Goal: Information Seeking & Learning: Learn about a topic

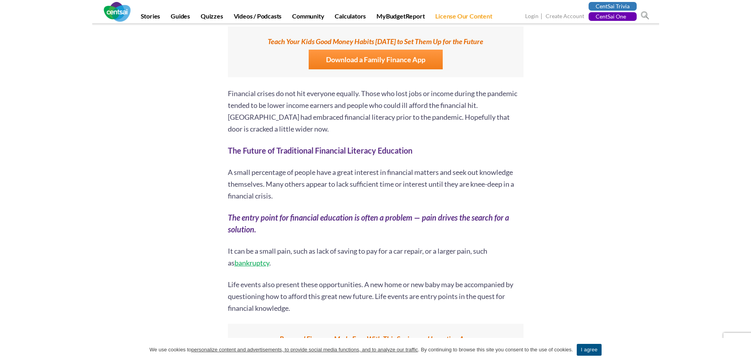
scroll to position [709, 0]
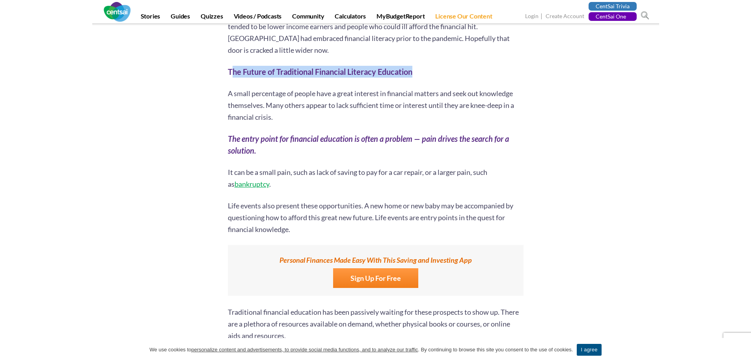
drag, startPoint x: 339, startPoint y: 66, endPoint x: 454, endPoint y: 61, distance: 115.2
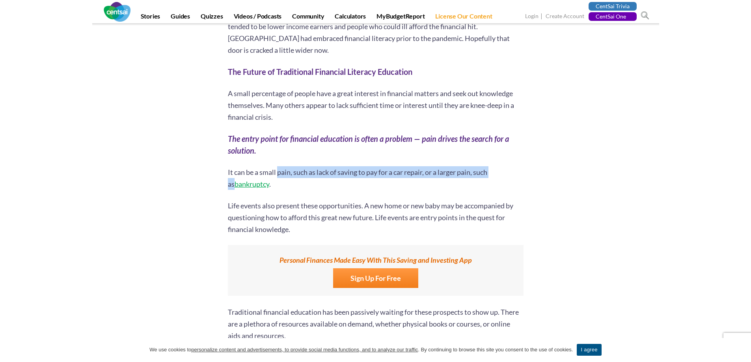
drag, startPoint x: 279, startPoint y: 172, endPoint x: 501, endPoint y: 173, distance: 221.9
click at [501, 173] on p "It can be a small pain, such as lack of saving to pay for a car repair, or a la…" at bounding box center [376, 178] width 296 height 24
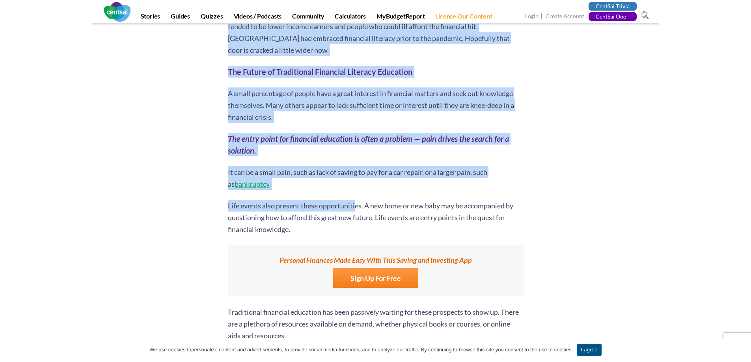
drag, startPoint x: 221, startPoint y: 204, endPoint x: 366, endPoint y: 204, distance: 144.6
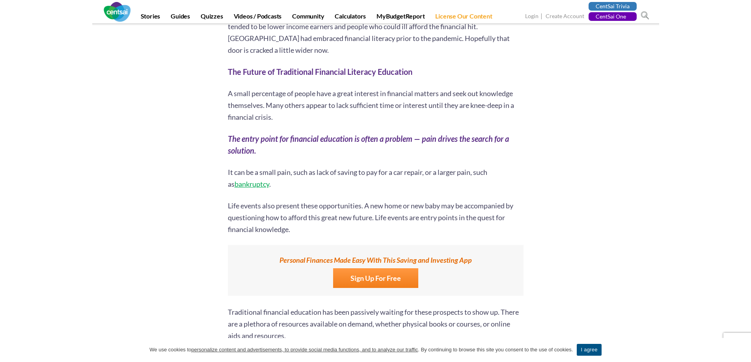
click at [367, 204] on span "Life events also present these opportunities. A new home or new baby may be acc…" at bounding box center [370, 217] width 285 height 32
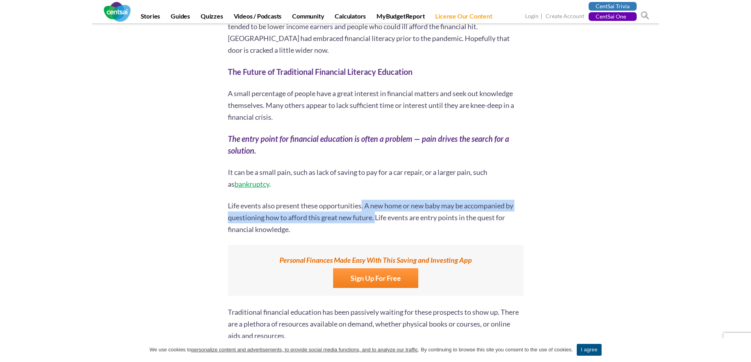
drag, startPoint x: 363, startPoint y: 207, endPoint x: 403, endPoint y: 220, distance: 42.1
click at [376, 220] on span "Life events also present these opportunities. A new home or new baby may be acc…" at bounding box center [370, 217] width 285 height 32
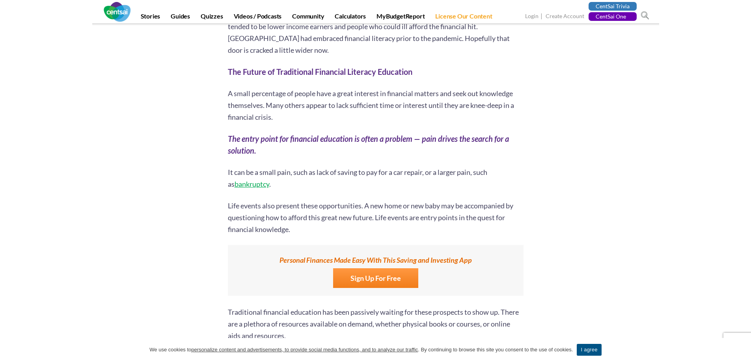
click at [403, 220] on span "Life events also present these opportunities. A new home or new baby may be acc…" at bounding box center [370, 217] width 285 height 32
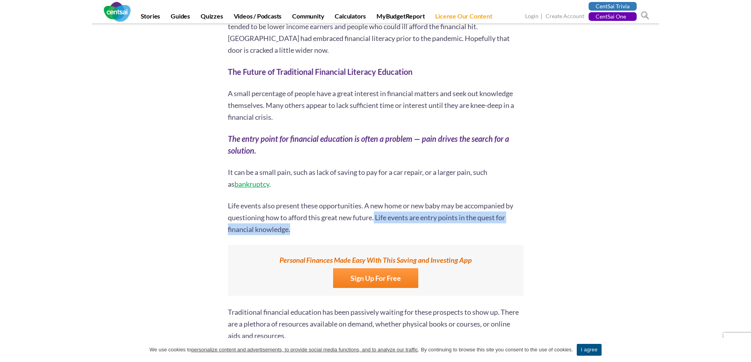
drag, startPoint x: 375, startPoint y: 218, endPoint x: 293, endPoint y: 224, distance: 81.8
click at [293, 224] on p "Life events also present these opportunities. A new home or new baby may be acc…" at bounding box center [376, 217] width 296 height 35
click at [298, 228] on p "Life events also present these opportunities. A new home or new baby may be acc…" at bounding box center [376, 217] width 296 height 35
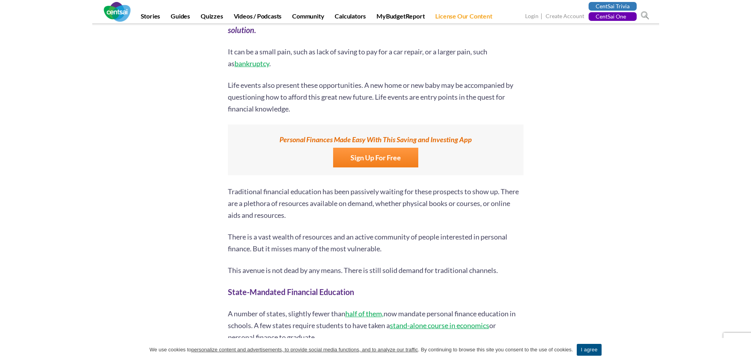
scroll to position [867, 0]
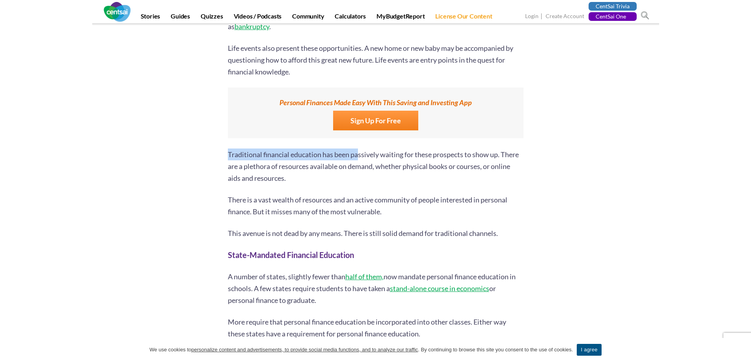
drag, startPoint x: 228, startPoint y: 153, endPoint x: 357, endPoint y: 156, distance: 128.9
click at [357, 156] on span "Traditional financial education has been passively waiting for these prospects …" at bounding box center [373, 166] width 291 height 32
click at [471, 156] on span "Traditional financial education has been passively waiting for these prospects …" at bounding box center [373, 166] width 291 height 32
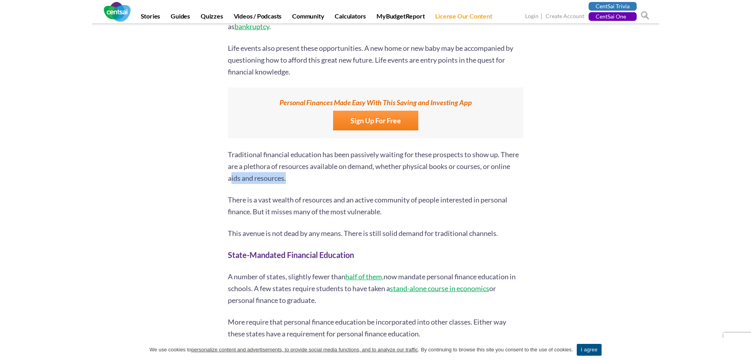
drag, startPoint x: 230, startPoint y: 179, endPoint x: 305, endPoint y: 180, distance: 74.9
click at [298, 179] on p "Traditional financial education has been passively waiting for these prospects …" at bounding box center [376, 166] width 296 height 35
click at [307, 180] on p "Traditional financial education has been passively waiting for these prospects …" at bounding box center [376, 166] width 296 height 35
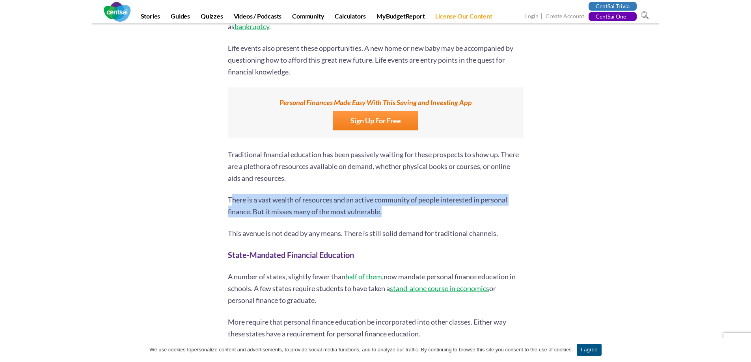
drag, startPoint x: 230, startPoint y: 197, endPoint x: 383, endPoint y: 208, distance: 153.3
click at [382, 208] on p "There is a vast wealth of resources and an active community of people intereste…" at bounding box center [376, 206] width 296 height 24
click at [413, 210] on p "There is a vast wealth of resources and an active community of people intereste…" at bounding box center [376, 206] width 296 height 24
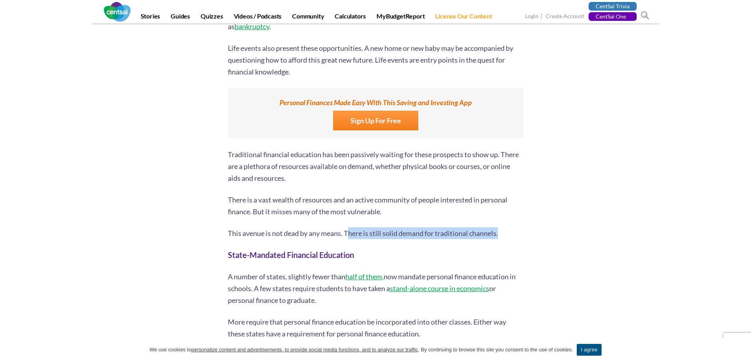
drag, startPoint x: 347, startPoint y: 233, endPoint x: 515, endPoint y: 233, distance: 167.5
click at [515, 233] on p "This avenue is not dead by any means. There is still solid demand for tradition…" at bounding box center [376, 233] width 296 height 12
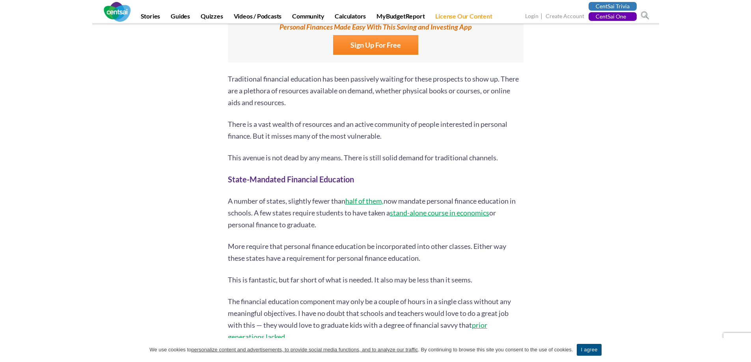
scroll to position [946, 0]
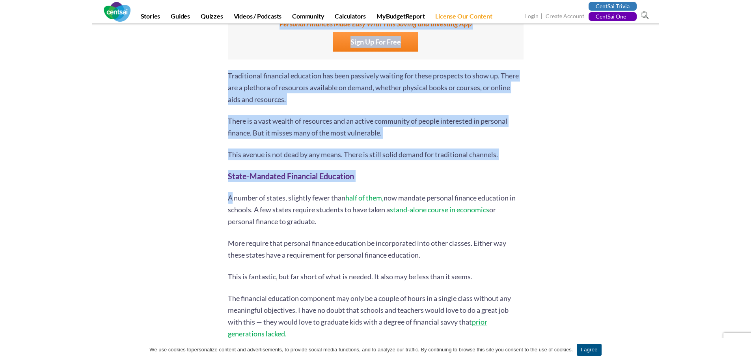
drag, startPoint x: 231, startPoint y: 197, endPoint x: 530, endPoint y: 199, distance: 299.5
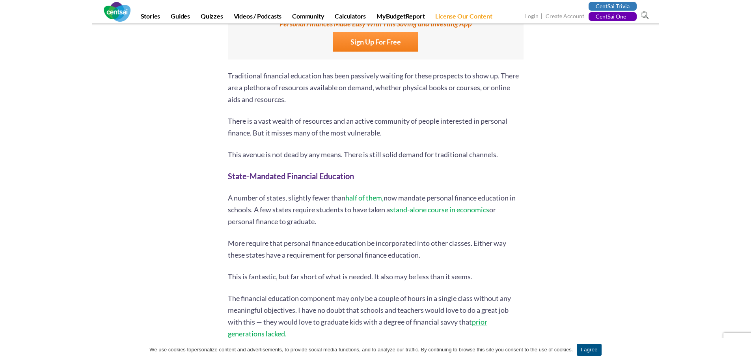
drag, startPoint x: 255, startPoint y: 208, endPoint x: 328, endPoint y: 221, distance: 73.7
click at [328, 221] on p "A number of states, slightly fewer than half of them, now mandate personal fina…" at bounding box center [376, 209] width 296 height 35
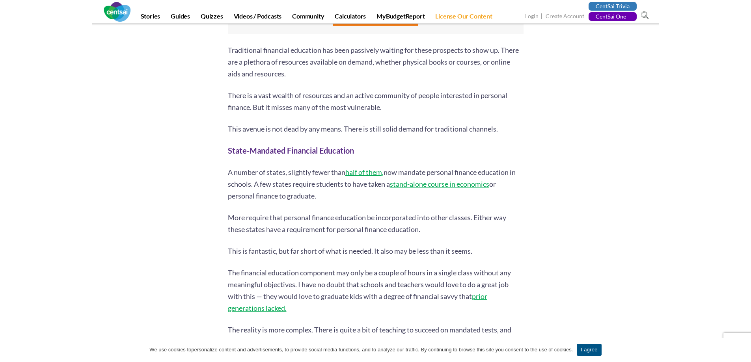
scroll to position [985, 0]
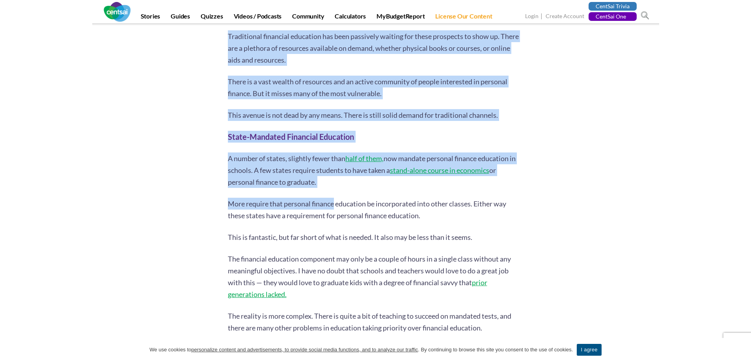
drag, startPoint x: 225, startPoint y: 201, endPoint x: 335, endPoint y: 202, distance: 110.0
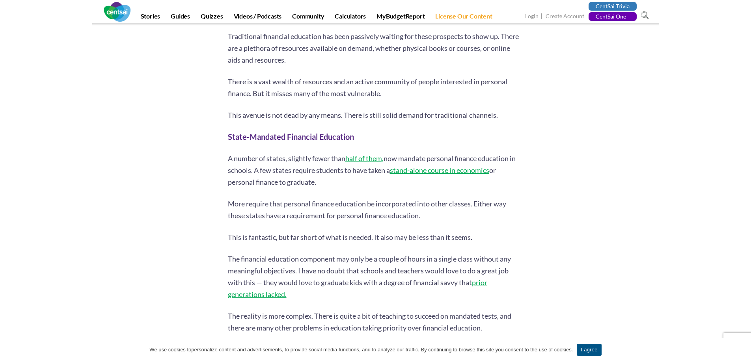
click at [354, 202] on span "More require that personal finance education be incorporated into other classes…" at bounding box center [367, 209] width 278 height 20
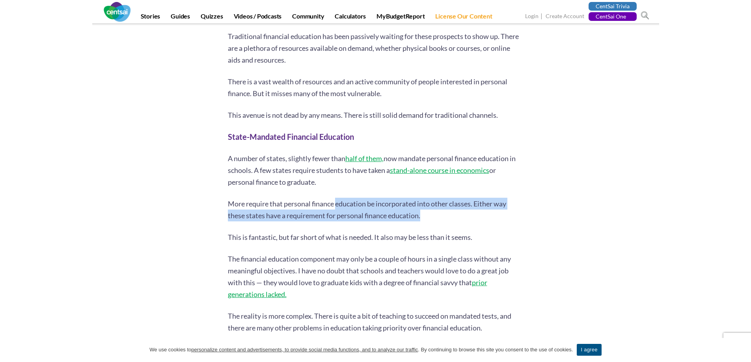
drag, startPoint x: 337, startPoint y: 203, endPoint x: 426, endPoint y: 221, distance: 91.2
click at [426, 221] on p "More require that personal finance education be incorporated into other classes…" at bounding box center [376, 210] width 296 height 24
click at [439, 221] on p "More require that personal finance education be incorporated into other classes…" at bounding box center [376, 210] width 296 height 24
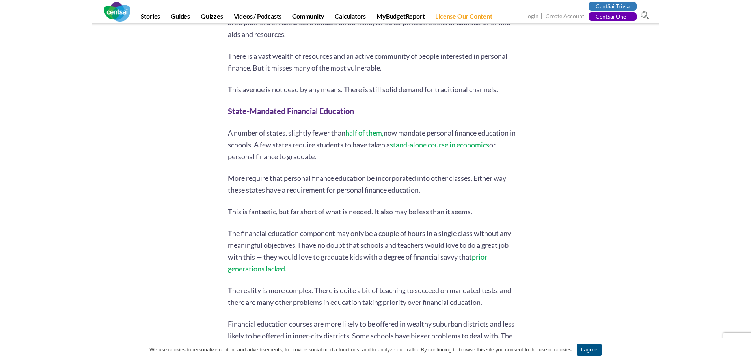
scroll to position [1025, 0]
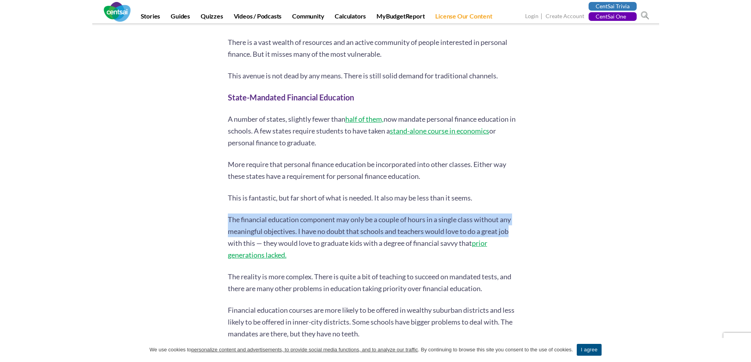
drag, startPoint x: 229, startPoint y: 220, endPoint x: 518, endPoint y: 233, distance: 289.2
click at [518, 233] on p "The financial education component may only be a couple of hours in a single cla…" at bounding box center [376, 237] width 296 height 47
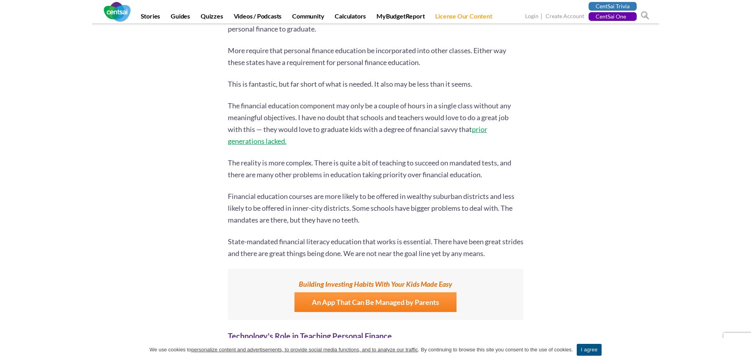
scroll to position [1143, 0]
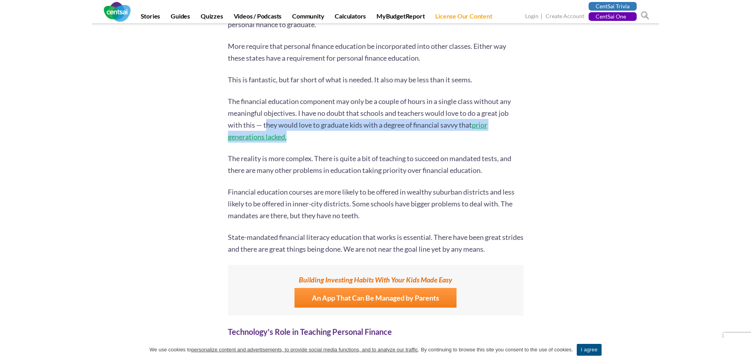
drag, startPoint x: 265, startPoint y: 124, endPoint x: 355, endPoint y: 134, distance: 90.8
click at [355, 134] on p "The financial education component may only be a couple of hours in a single cla…" at bounding box center [376, 118] width 296 height 47
click at [358, 139] on p "The financial education component may only be a couple of hours in a single cla…" at bounding box center [376, 118] width 296 height 47
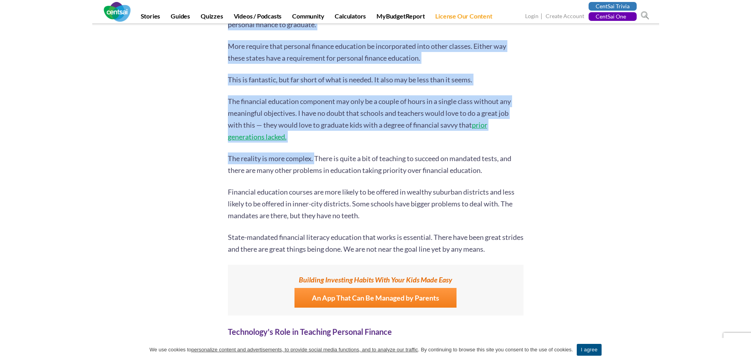
drag, startPoint x: 222, startPoint y: 153, endPoint x: 315, endPoint y: 159, distance: 92.8
click at [315, 159] on div "6 second take: It's easier than ever to become financially literate — but there…" at bounding box center [375, 343] width 307 height 2676
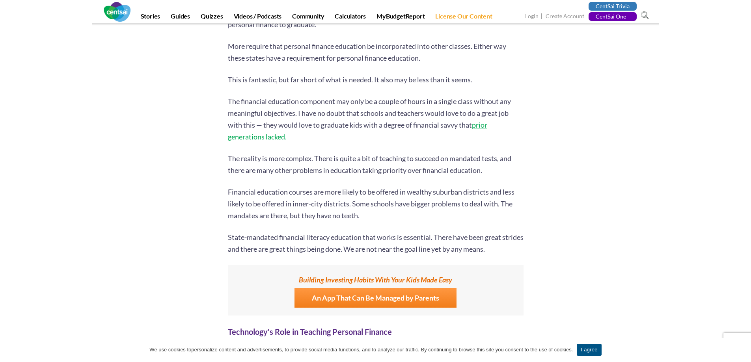
click at [365, 155] on span "The reality is more complex. There is quite a bit of teaching to succeed on man…" at bounding box center [369, 164] width 283 height 20
drag, startPoint x: 317, startPoint y: 155, endPoint x: 436, endPoint y: 158, distance: 119.1
click at [436, 158] on span "The reality is more complex. There is quite a bit of teaching to succeed on man…" at bounding box center [369, 164] width 283 height 20
click at [458, 157] on span "The reality is more complex. There is quite a bit of teaching to succeed on man…" at bounding box center [369, 164] width 283 height 20
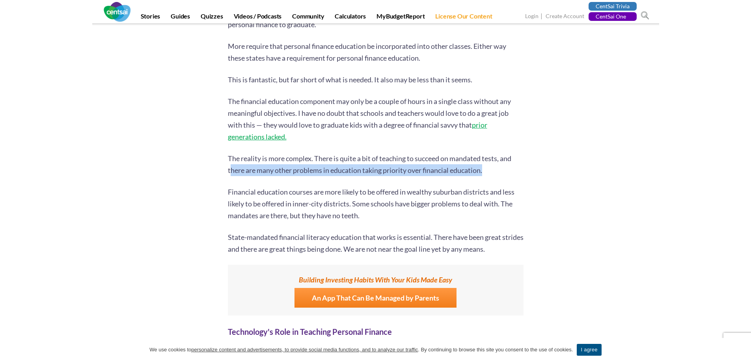
drag, startPoint x: 231, startPoint y: 169, endPoint x: 491, endPoint y: 171, distance: 260.1
click at [491, 171] on p "The reality is more complex. There is quite a bit of teaching to succeed on man…" at bounding box center [376, 165] width 296 height 24
click at [514, 170] on p "The reality is more complex. There is quite a bit of teaching to succeed on man…" at bounding box center [376, 165] width 296 height 24
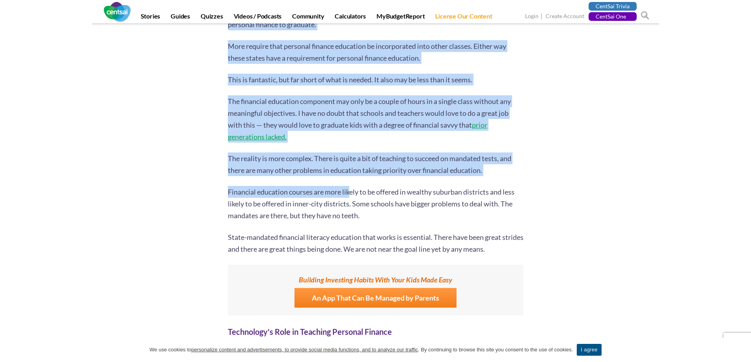
drag, startPoint x: 222, startPoint y: 192, endPoint x: 352, endPoint y: 189, distance: 129.7
click at [352, 189] on div "6 second take: It's easier than ever to become financially literate — but there…" at bounding box center [375, 343] width 307 height 2676
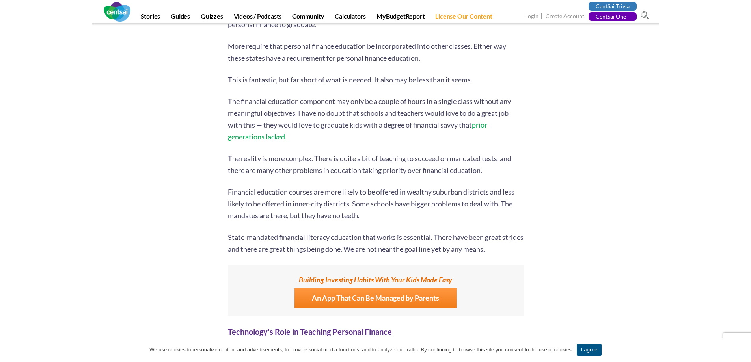
click at [379, 196] on p "Financial education courses are more likely to be offered in wealthy suburban d…" at bounding box center [376, 203] width 296 height 35
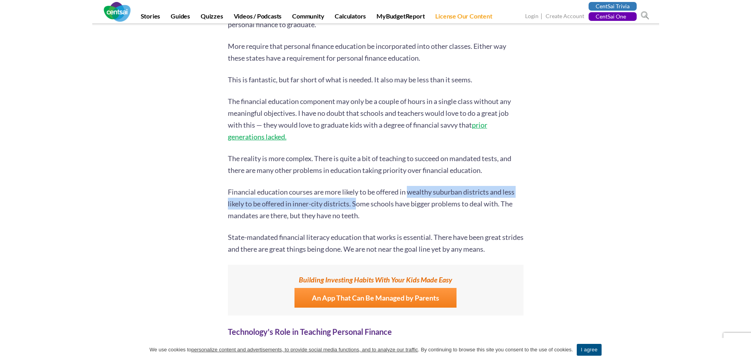
drag, startPoint x: 409, startPoint y: 192, endPoint x: 357, endPoint y: 205, distance: 53.7
click at [357, 205] on span "Financial education courses are more likely to be offered in wealthy suburban d…" at bounding box center [371, 204] width 287 height 32
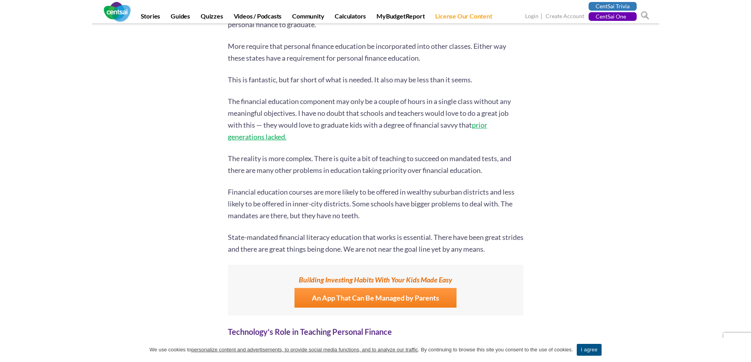
click at [389, 218] on p "Financial education courses are more likely to be offered in wealthy suburban d…" at bounding box center [376, 203] width 296 height 35
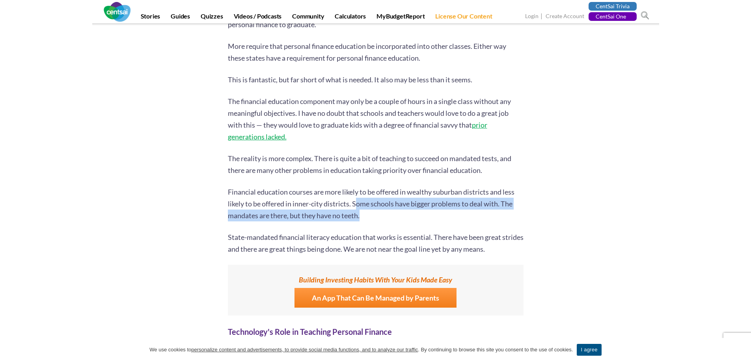
drag, startPoint x: 356, startPoint y: 205, endPoint x: 369, endPoint y: 218, distance: 18.4
click at [369, 218] on p "Financial education courses are more likely to be offered in wealthy suburban d…" at bounding box center [376, 203] width 296 height 35
click at [371, 218] on p "Financial education courses are more likely to be offered in wealthy suburban d…" at bounding box center [376, 203] width 296 height 35
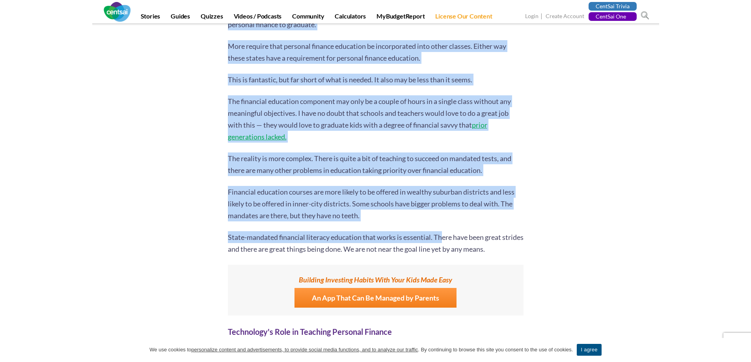
drag, startPoint x: 224, startPoint y: 238, endPoint x: 441, endPoint y: 238, distance: 217.2
click at [441, 238] on div "6 second take: It's easier than ever to become financially literate — but there…" at bounding box center [375, 343] width 307 height 2676
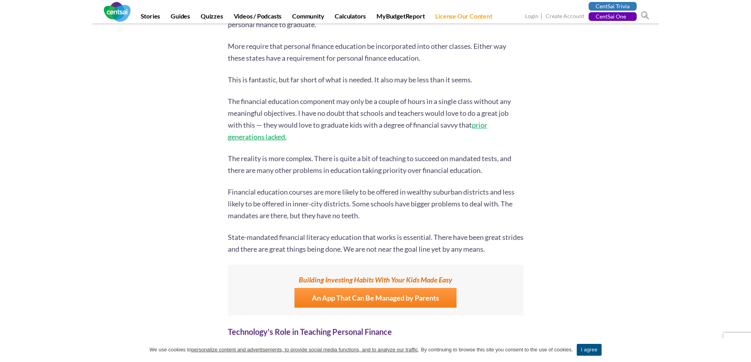
click at [462, 237] on span "State-mandated financial literacy education that works is essential. There have…" at bounding box center [376, 243] width 296 height 20
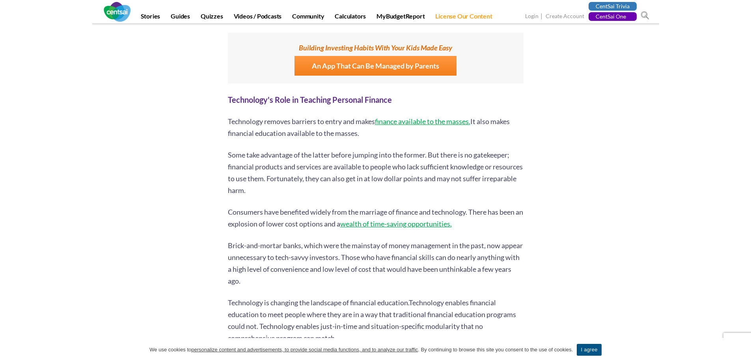
scroll to position [1379, 0]
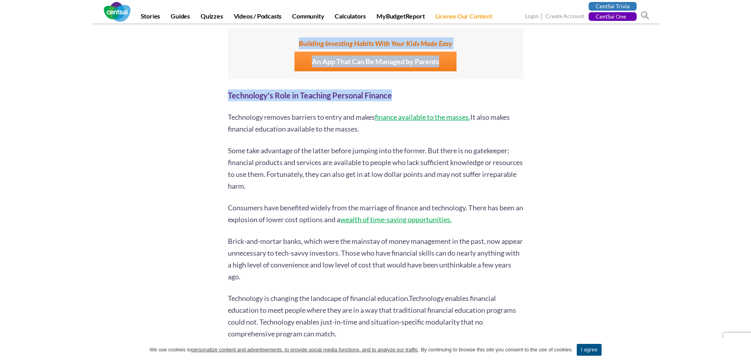
drag, startPoint x: 221, startPoint y: 102, endPoint x: 454, endPoint y: 87, distance: 233.4
click at [416, 92] on div "6 second take: It's easier than ever to become financially literate — but there…" at bounding box center [375, 107] width 307 height 2676
click at [476, 83] on div "Early evidence suggests that the pandemic has highlighted the need for financia…" at bounding box center [376, 181] width 296 height 2391
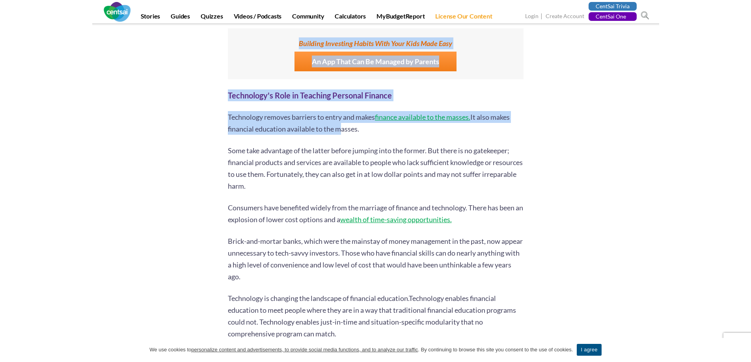
drag, startPoint x: 281, startPoint y: 131, endPoint x: 387, endPoint y: 132, distance: 106.0
click at [342, 131] on div "6 second take: It's easier than ever to become financially literate — but there…" at bounding box center [375, 107] width 461 height 2676
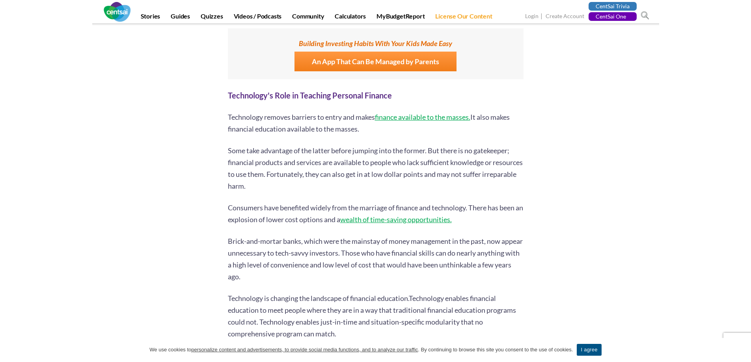
click at [391, 132] on p "Technology removes barriers to entry and makes finance available to the masses.…" at bounding box center [376, 123] width 296 height 24
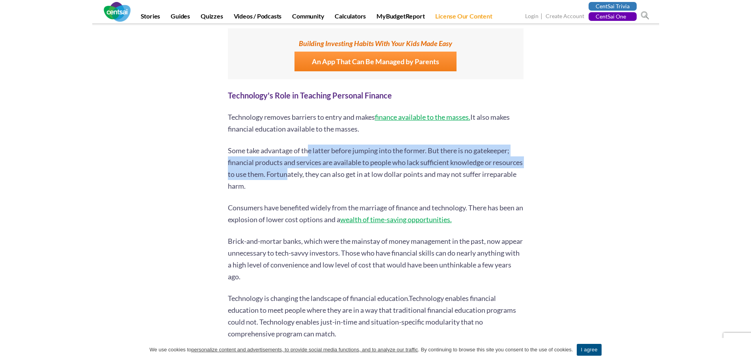
drag, startPoint x: 307, startPoint y: 152, endPoint x: 319, endPoint y: 175, distance: 25.6
click at [319, 175] on span "Some take advantage of the latter before jumping into the former. But there is …" at bounding box center [375, 168] width 295 height 44
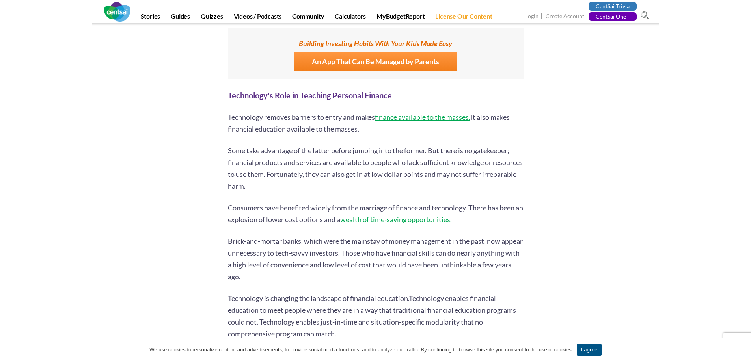
click at [363, 175] on span "Some take advantage of the latter before jumping into the former. But there is …" at bounding box center [375, 168] width 295 height 44
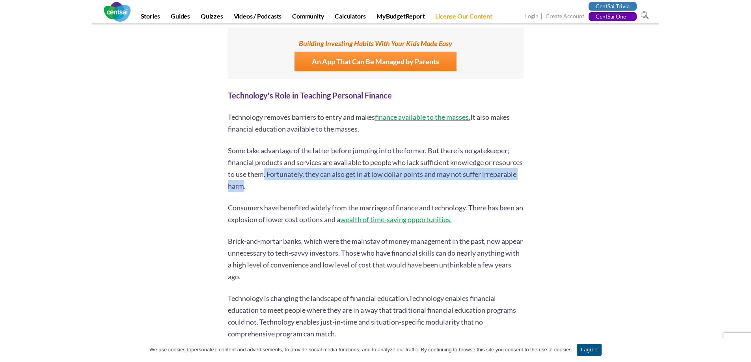
drag, startPoint x: 296, startPoint y: 176, endPoint x: 279, endPoint y: 187, distance: 20.3
click at [279, 187] on span "Some take advantage of the latter before jumping into the former. But there is …" at bounding box center [375, 168] width 295 height 44
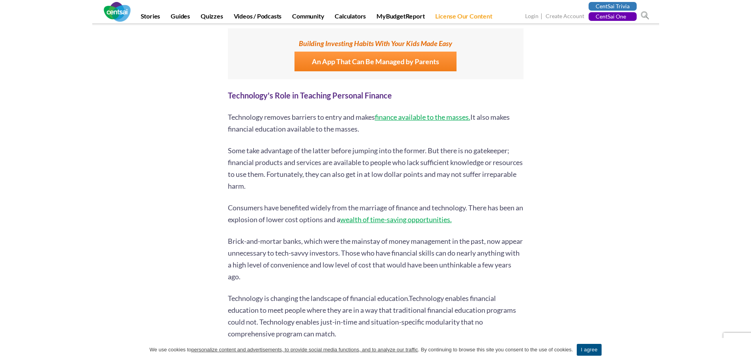
click at [296, 189] on p "Some take advantage of the latter before jumping into the former. But there is …" at bounding box center [376, 168] width 296 height 47
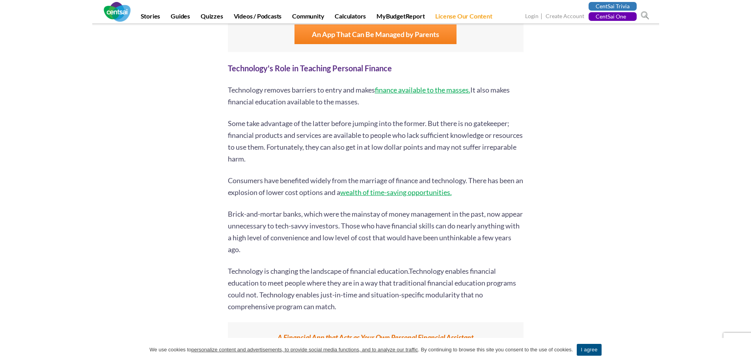
scroll to position [1419, 0]
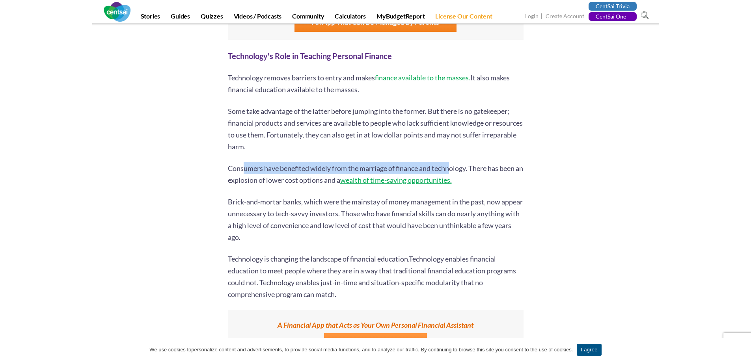
drag, startPoint x: 263, startPoint y: 168, endPoint x: 453, endPoint y: 166, distance: 190.0
click at [453, 166] on span "Consumers have benefited widely from the marriage of finance and technology. Th…" at bounding box center [375, 174] width 295 height 20
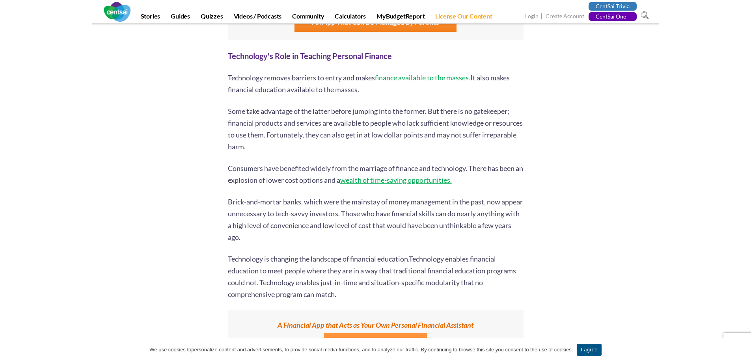
click at [483, 163] on p "Consumers have benefited widely from the marriage of finance and technology. Th…" at bounding box center [376, 174] width 296 height 24
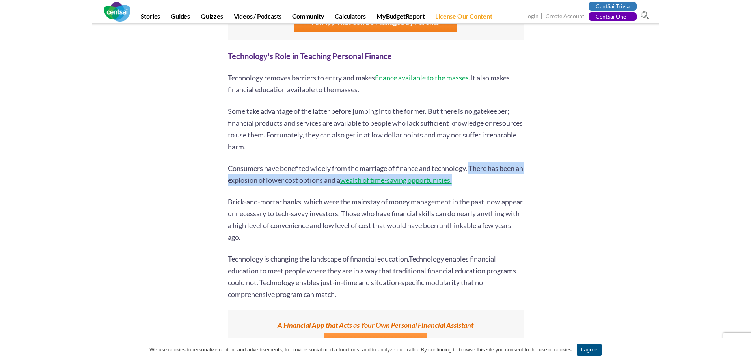
drag, startPoint x: 473, startPoint y: 169, endPoint x: 464, endPoint y: 184, distance: 18.2
click at [464, 184] on p "Consumers have benefited widely from the marriage of finance and technology. Th…" at bounding box center [376, 174] width 296 height 24
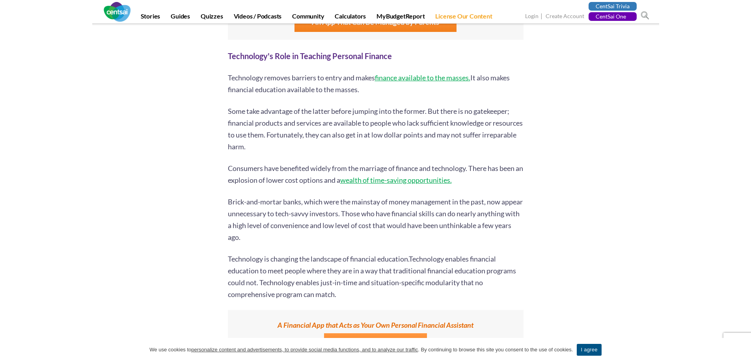
click at [485, 190] on div "Early evidence suggests that the pandemic has highlighted the need for financia…" at bounding box center [376, 142] width 296 height 2391
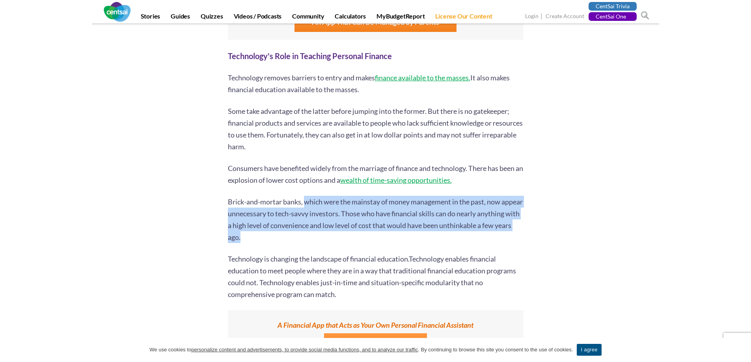
drag, startPoint x: 305, startPoint y: 201, endPoint x: 312, endPoint y: 236, distance: 35.8
click at [312, 236] on p "Brick-and-mortar banks, which were the mainstay of money management in the past…" at bounding box center [376, 219] width 296 height 47
click at [333, 236] on p "Brick-and-mortar banks, which were the mainstay of money management in the past…" at bounding box center [376, 219] width 296 height 47
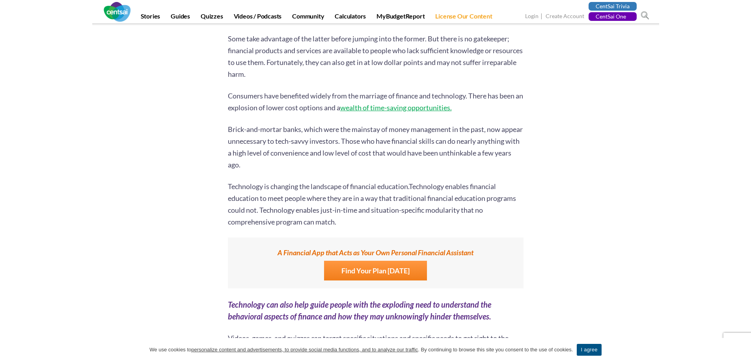
scroll to position [1498, 0]
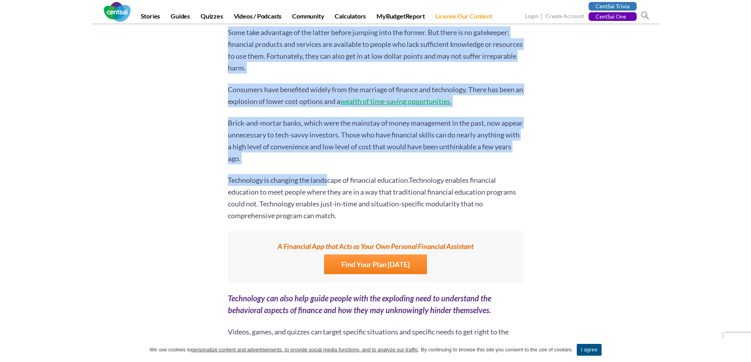
drag, startPoint x: 214, startPoint y: 177, endPoint x: 329, endPoint y: 180, distance: 115.1
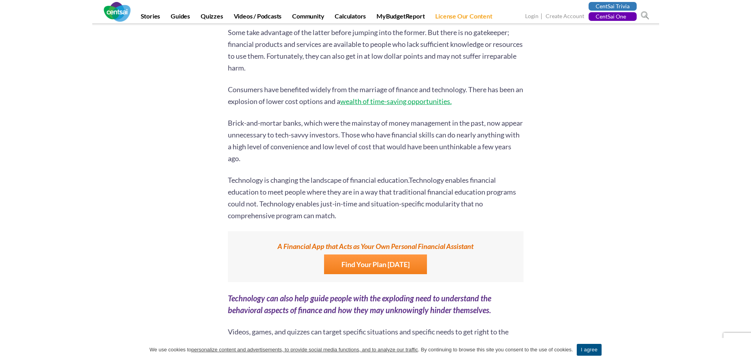
click at [433, 180] on span "Technology enables financial education to meet people where they are in a way t…" at bounding box center [372, 198] width 288 height 44
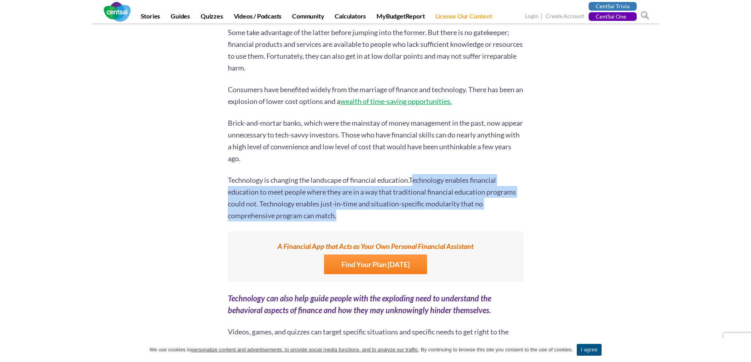
drag, startPoint x: 415, startPoint y: 179, endPoint x: 460, endPoint y: 210, distance: 55.0
click at [460, 210] on p "Technology is changing the landscape of financial education. Technology enables…" at bounding box center [376, 197] width 296 height 47
click at [498, 205] on p "Technology is changing the landscape of financial education. Technology enables…" at bounding box center [376, 197] width 296 height 47
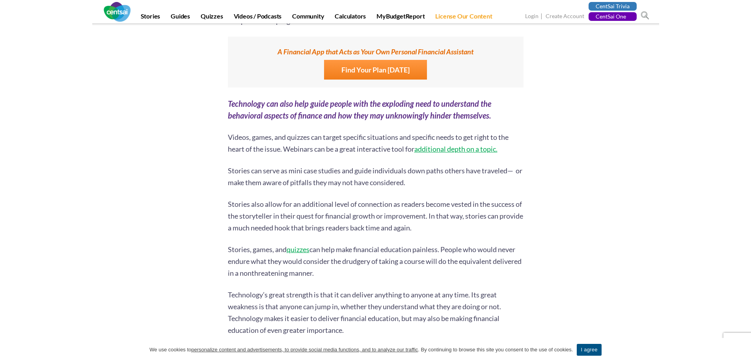
scroll to position [1695, 0]
